Goal: Find specific page/section: Find specific page/section

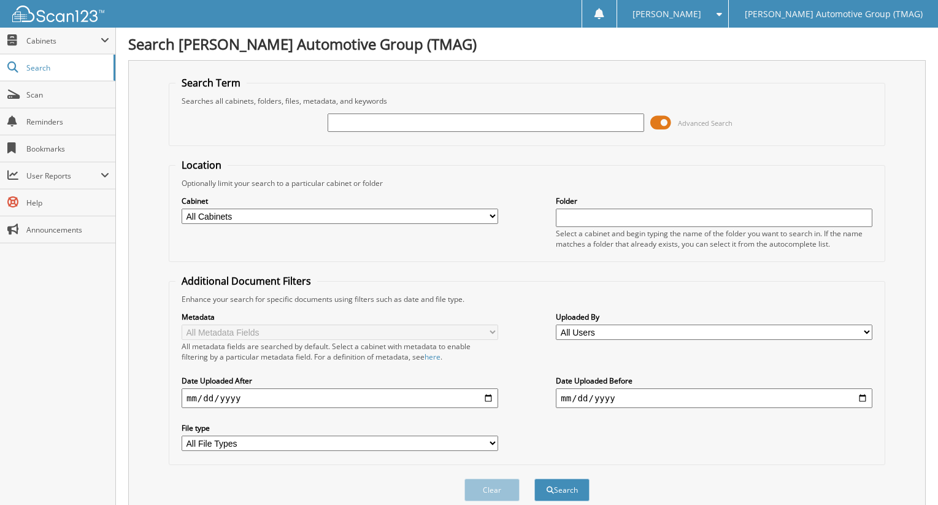
click at [397, 121] on input "text" at bounding box center [486, 123] width 317 height 18
type input "503200c"
click at [534, 479] on button "Search" at bounding box center [561, 490] width 55 height 23
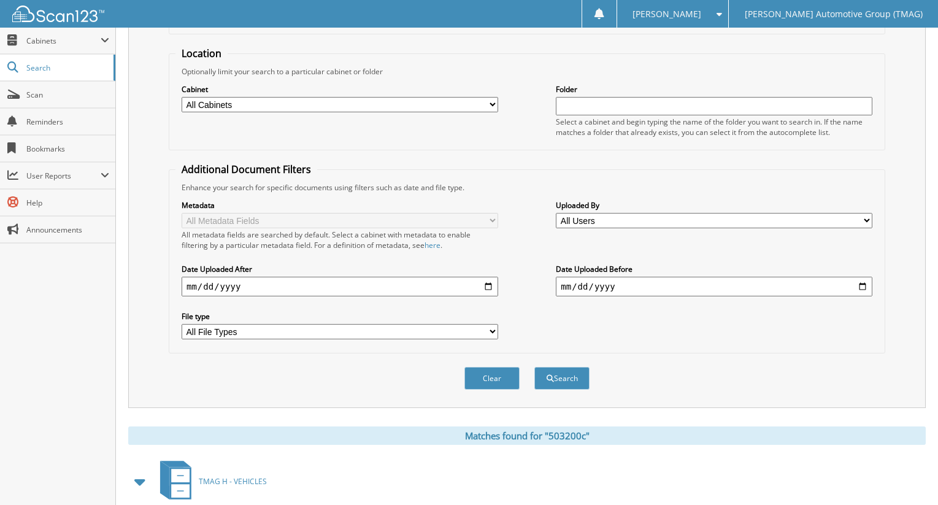
scroll to position [307, 0]
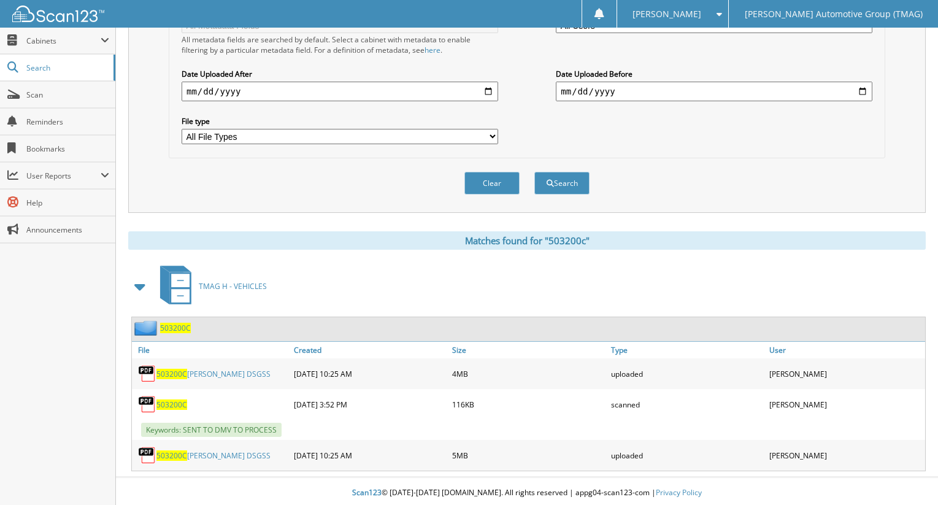
click at [175, 328] on span "503200C" at bounding box center [175, 328] width 31 height 10
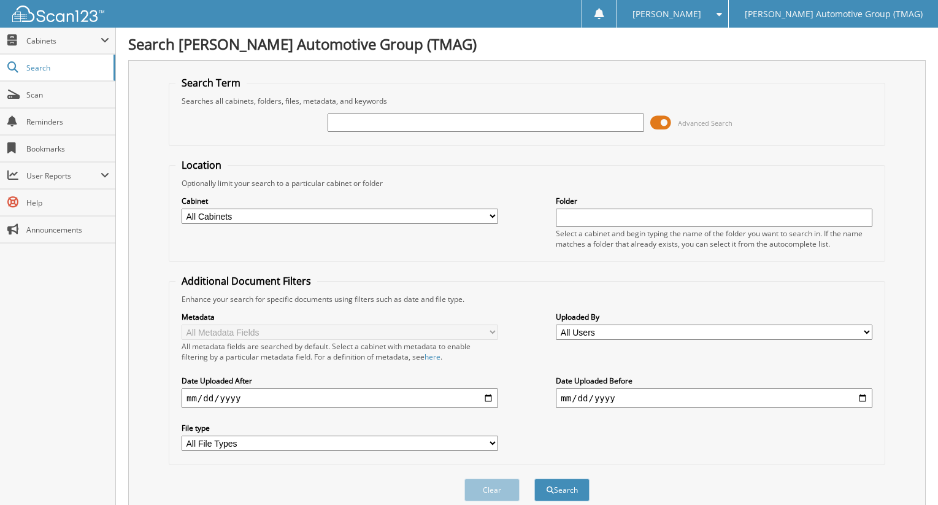
click at [438, 128] on input "text" at bounding box center [486, 123] width 317 height 18
type input "f24677"
click at [548, 493] on span "submit" at bounding box center [550, 490] width 7 height 7
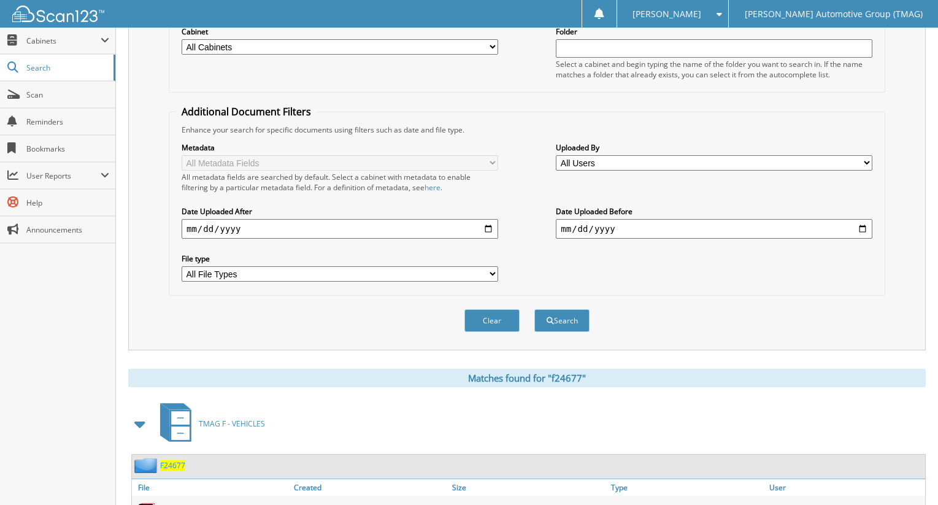
scroll to position [310, 0]
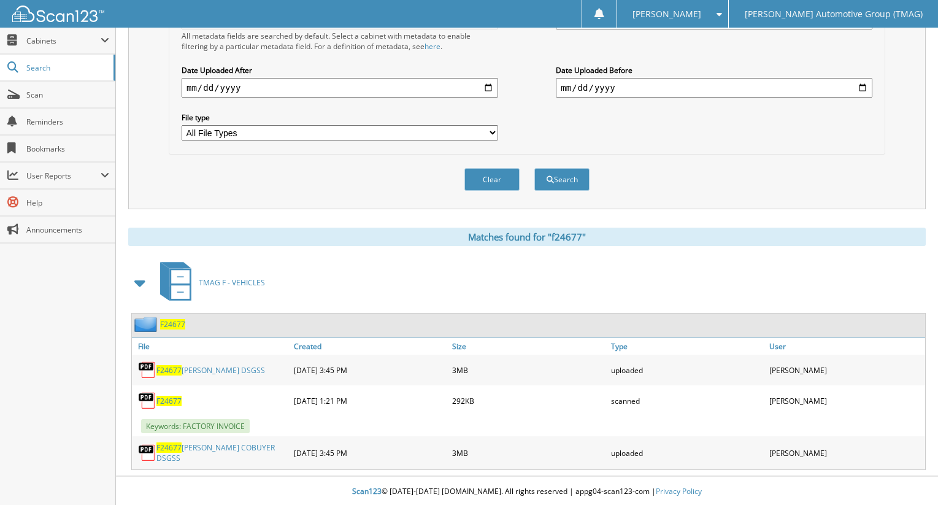
click at [177, 324] on span "F24677" at bounding box center [172, 324] width 25 height 10
